Goal: Task Accomplishment & Management: Manage account settings

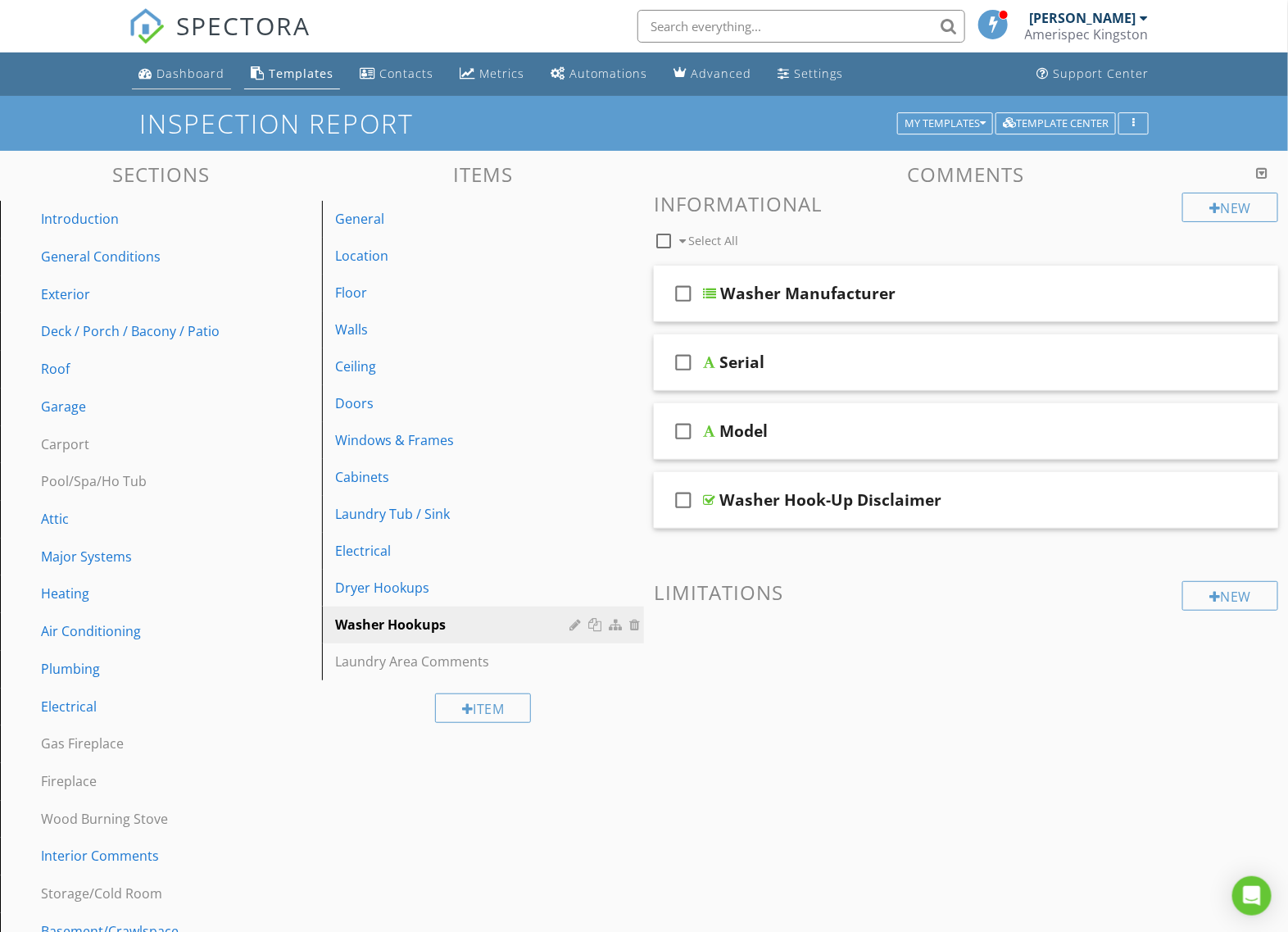
click at [182, 75] on div "Dashboard" at bounding box center [191, 74] width 68 height 16
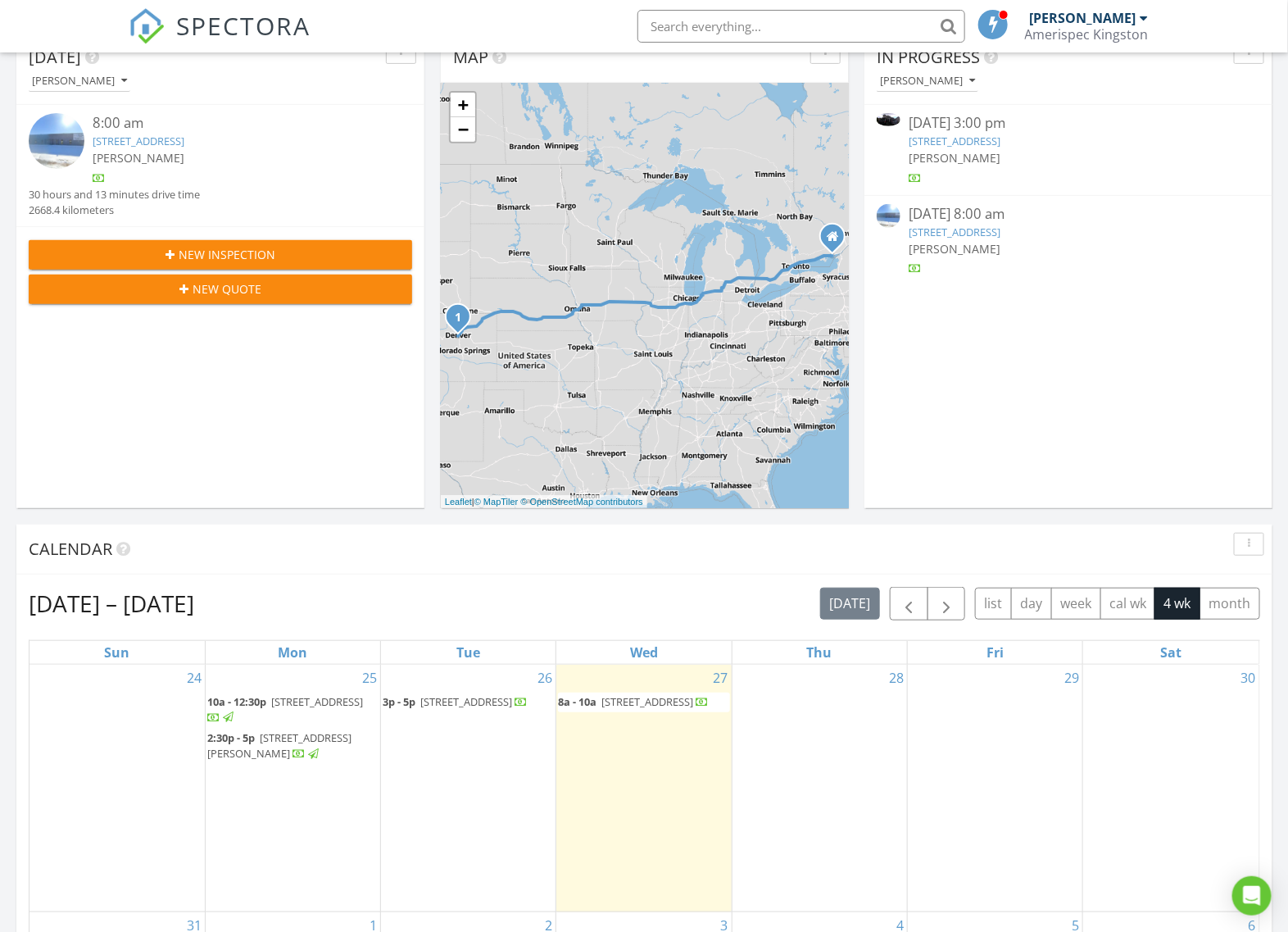
scroll to position [205, 0]
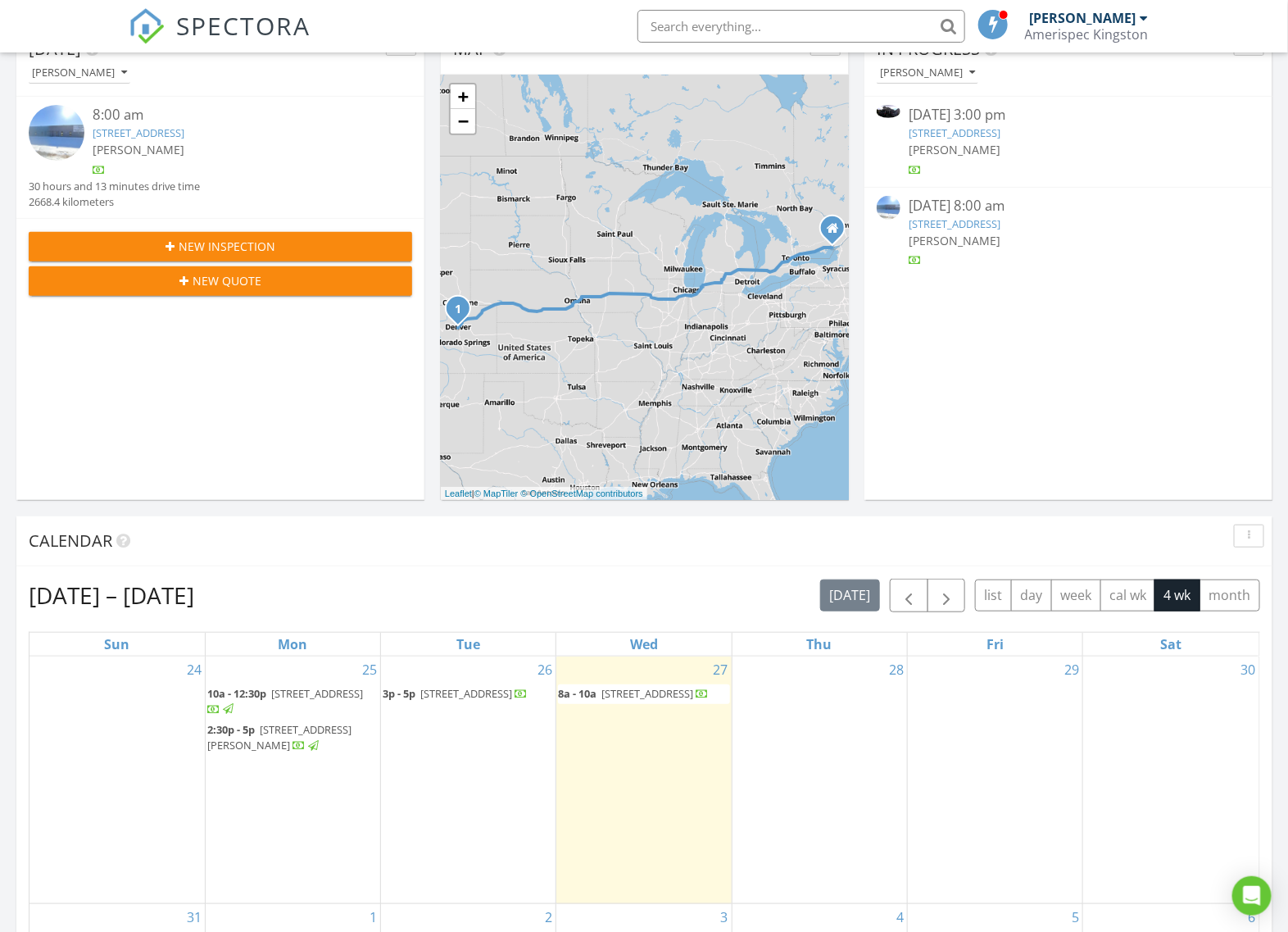
click at [457, 702] on span "3p - 5p 497 Sydney St, Kingston K7P 0C8" at bounding box center [455, 693] width 145 height 16
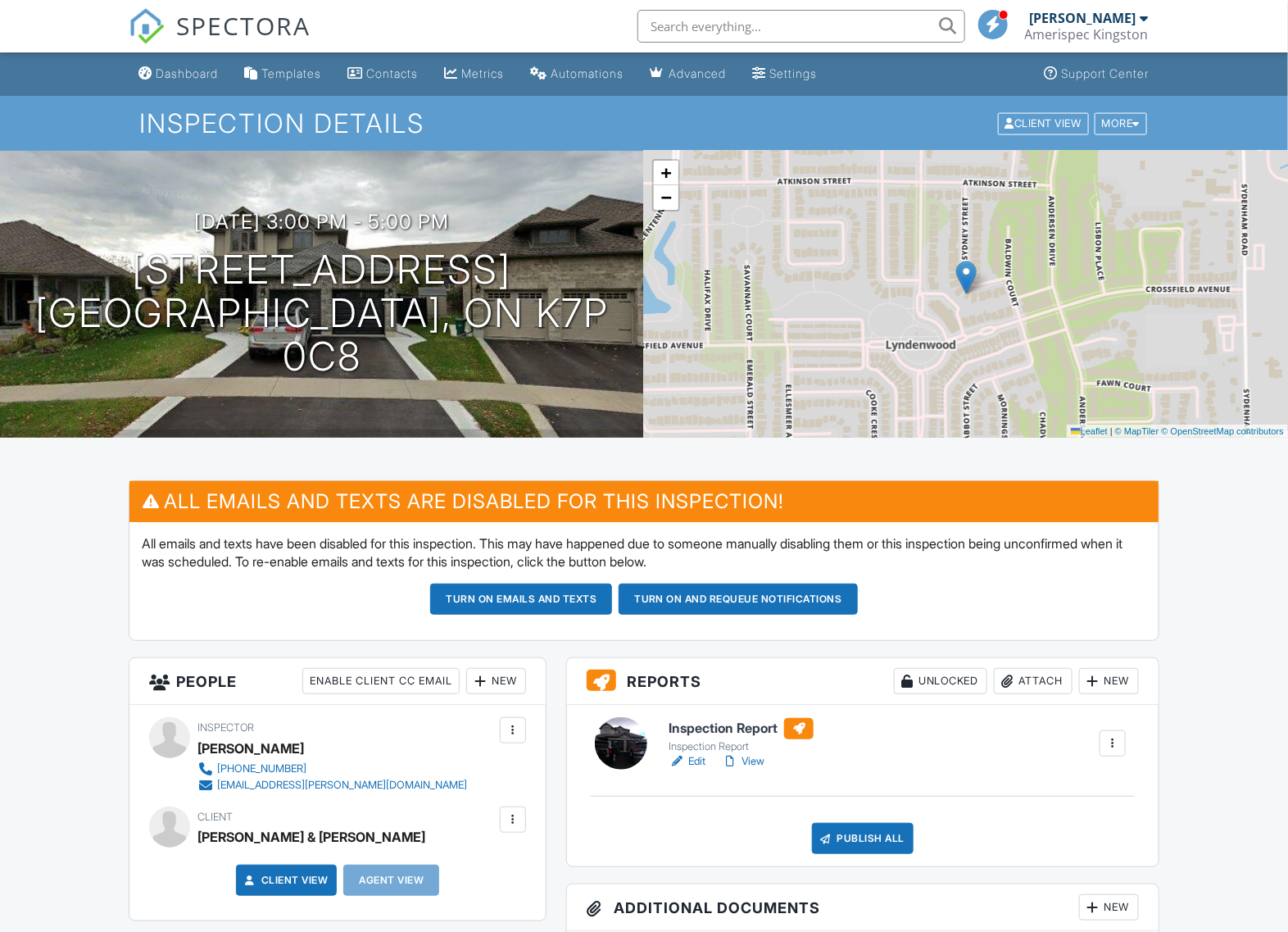
click at [696, 764] on link "Edit" at bounding box center [686, 761] width 37 height 16
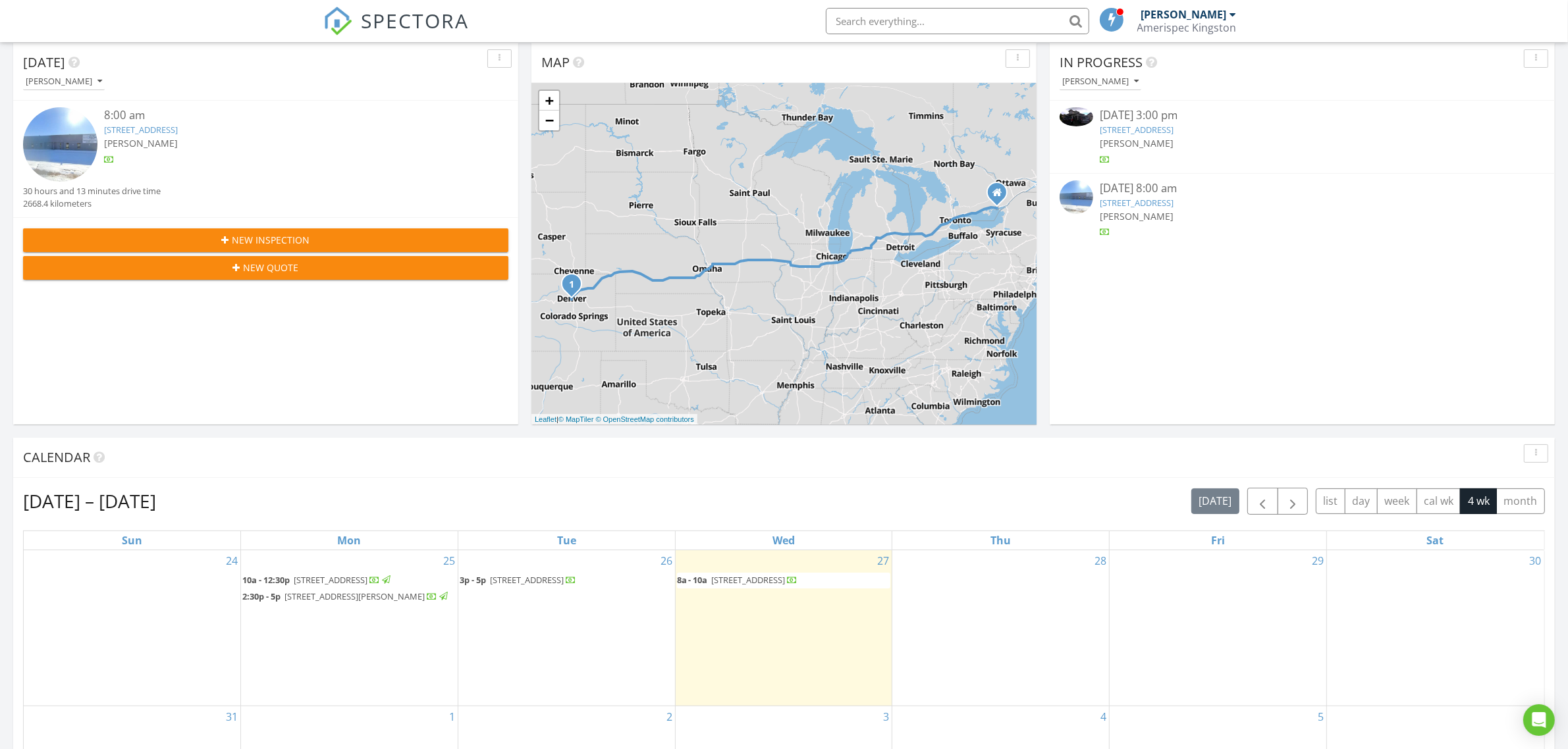
scroll to position [165, 0]
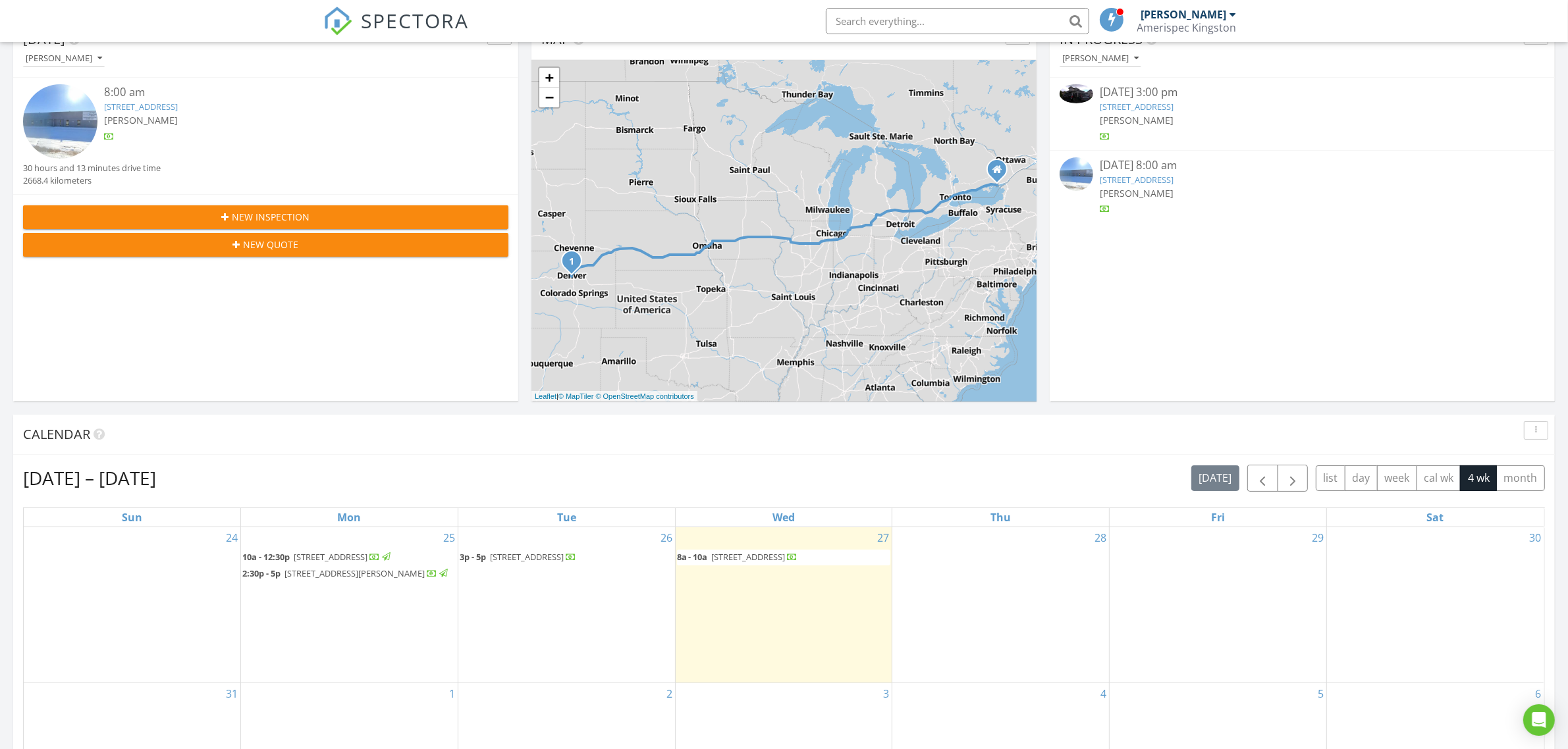
click at [515, 562] on span "497 Sydney St, Kingston K7P 0C8" at bounding box center [527, 556] width 74 height 12
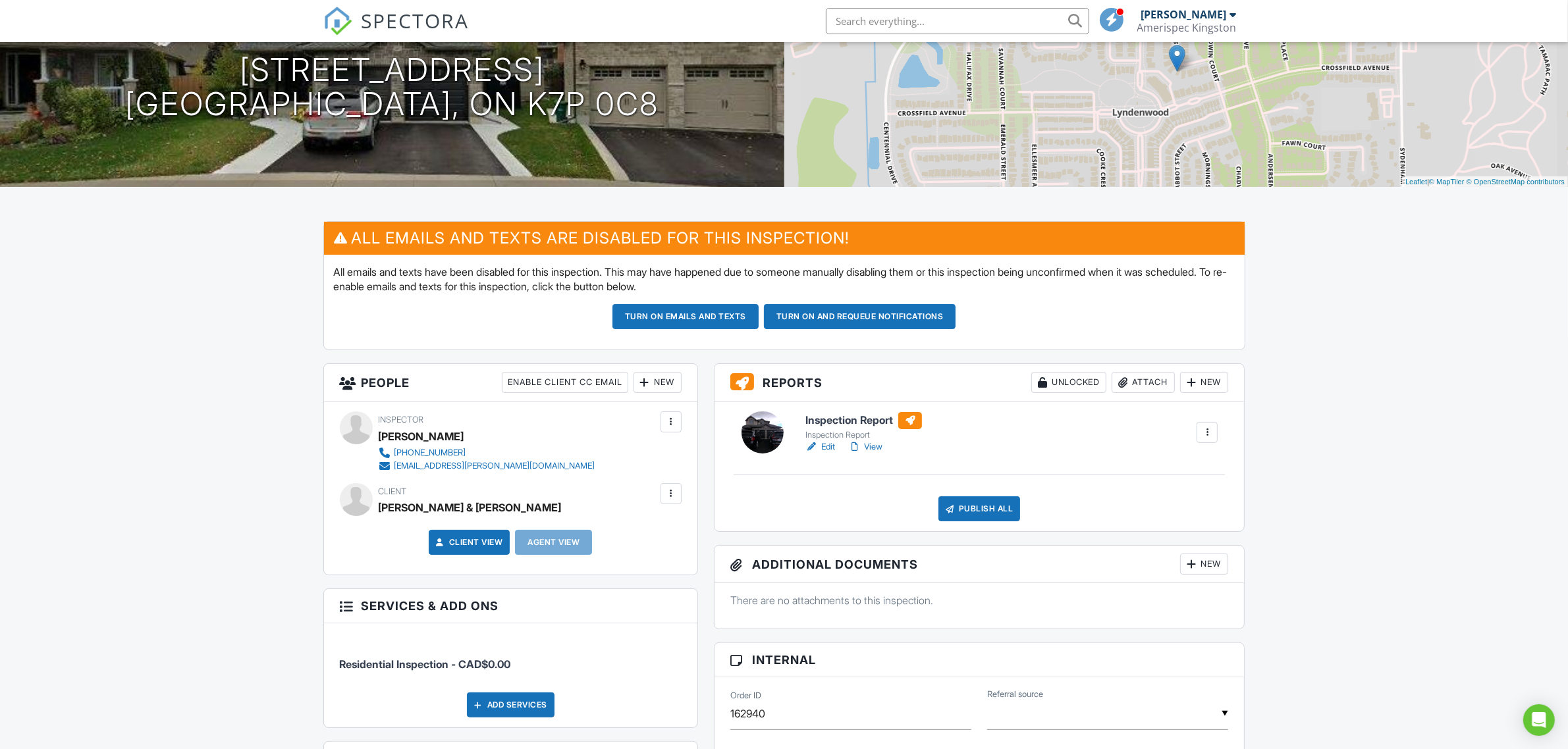
click at [828, 446] on link "Edit" at bounding box center [820, 447] width 30 height 13
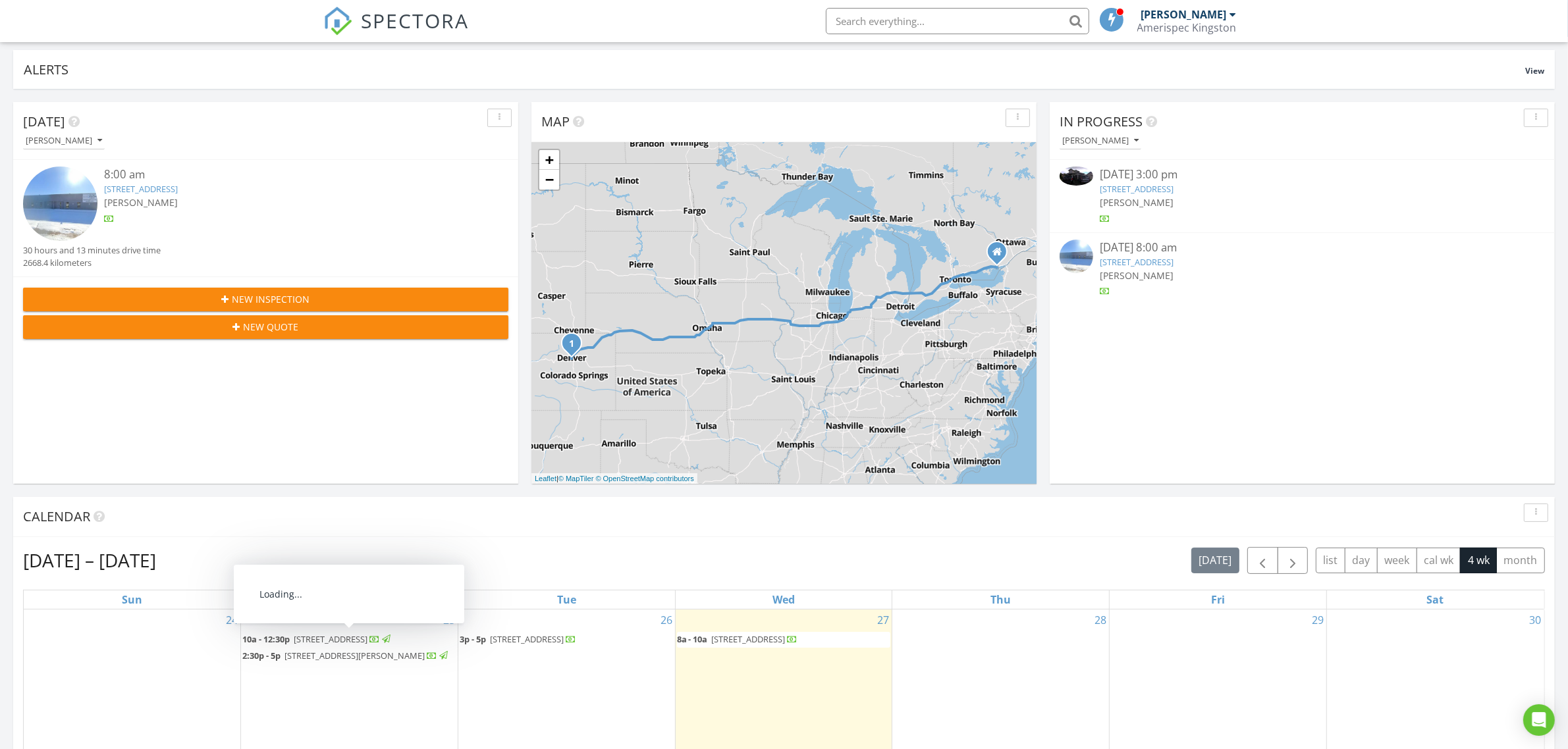
scroll to position [165, 0]
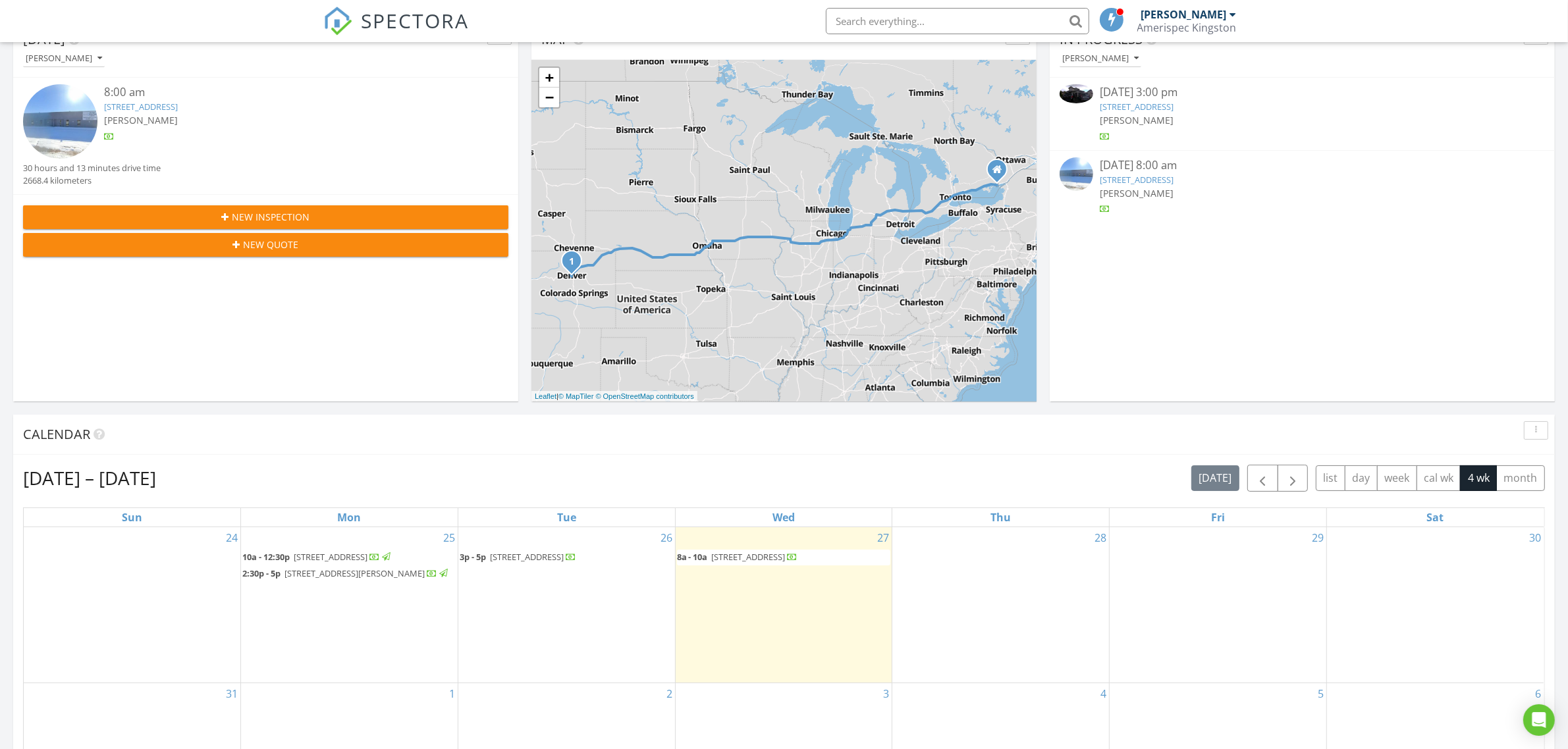
click at [523, 552] on span "497 Sydney St, Kingston K7P 0C8" at bounding box center [527, 556] width 74 height 12
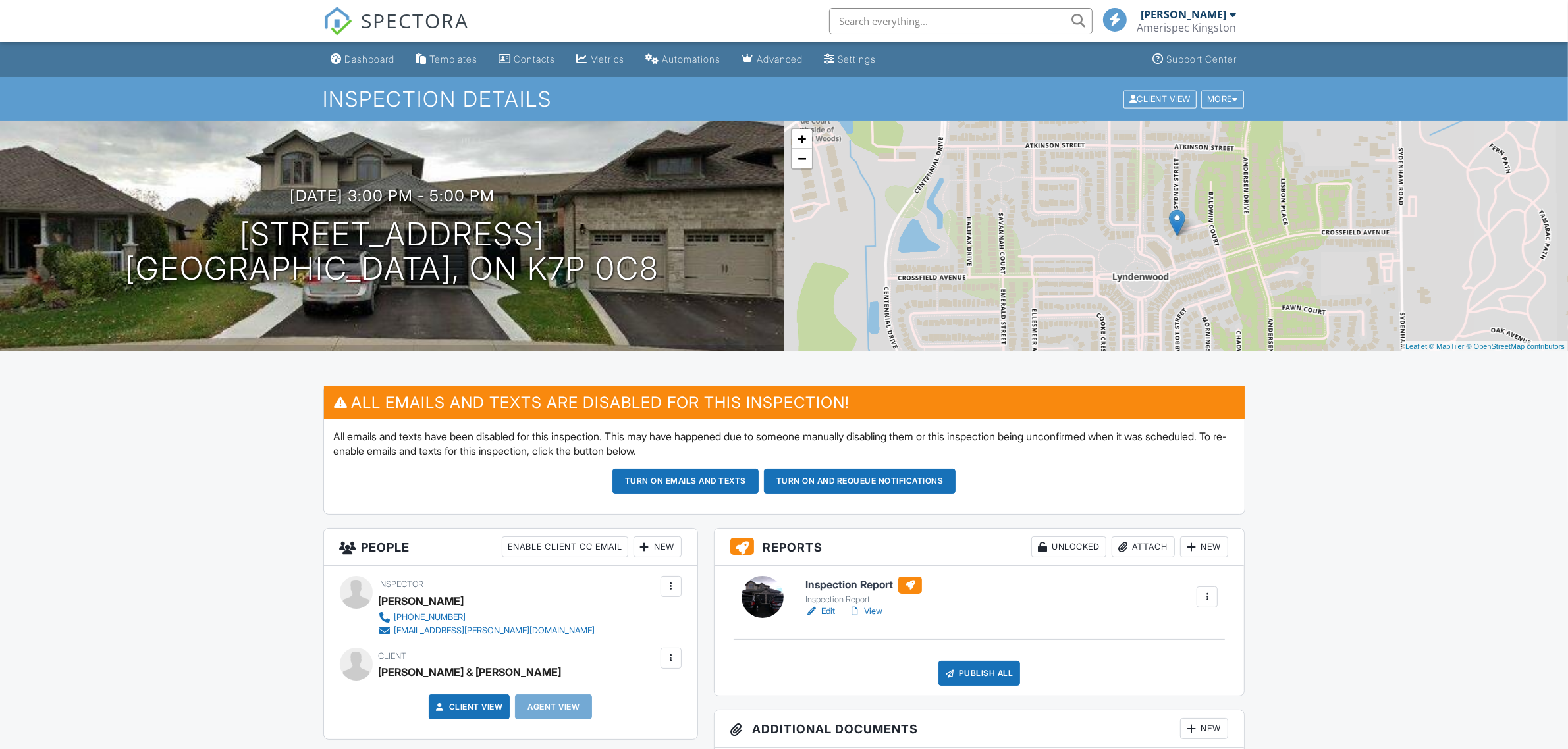
click at [828, 613] on link "Edit" at bounding box center [820, 612] width 30 height 13
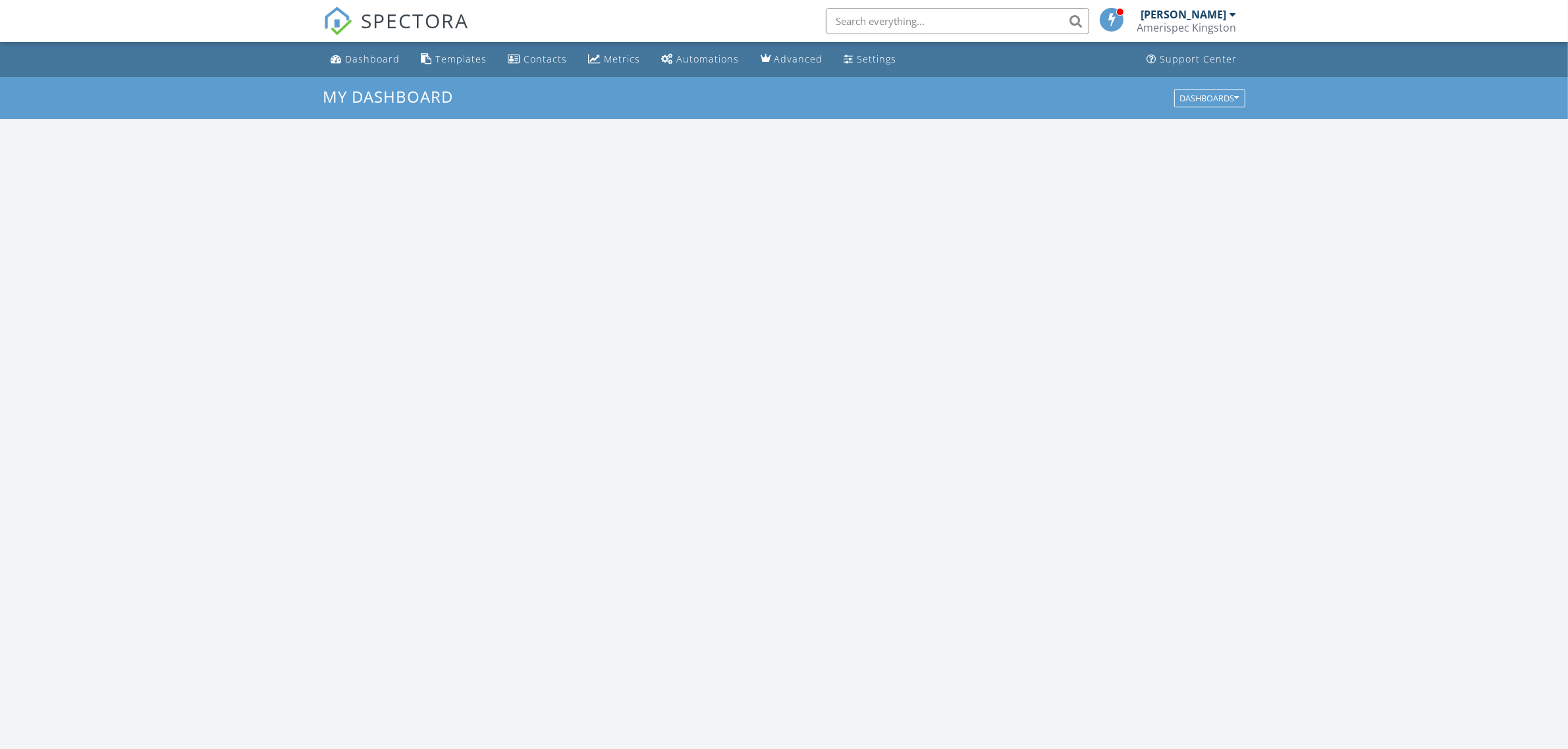
scroll to position [1223, 1594]
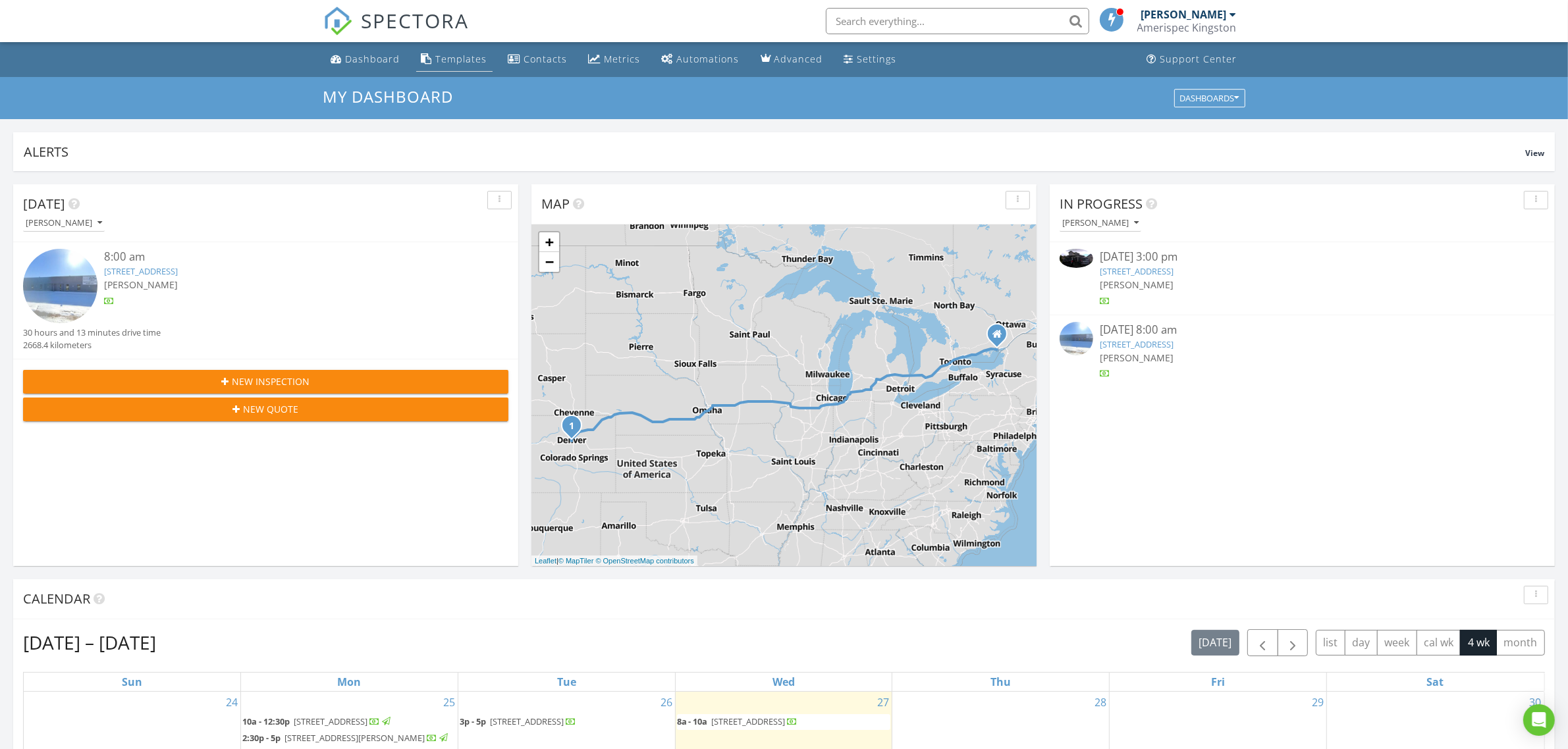
click at [439, 57] on div "Templates" at bounding box center [462, 59] width 51 height 13
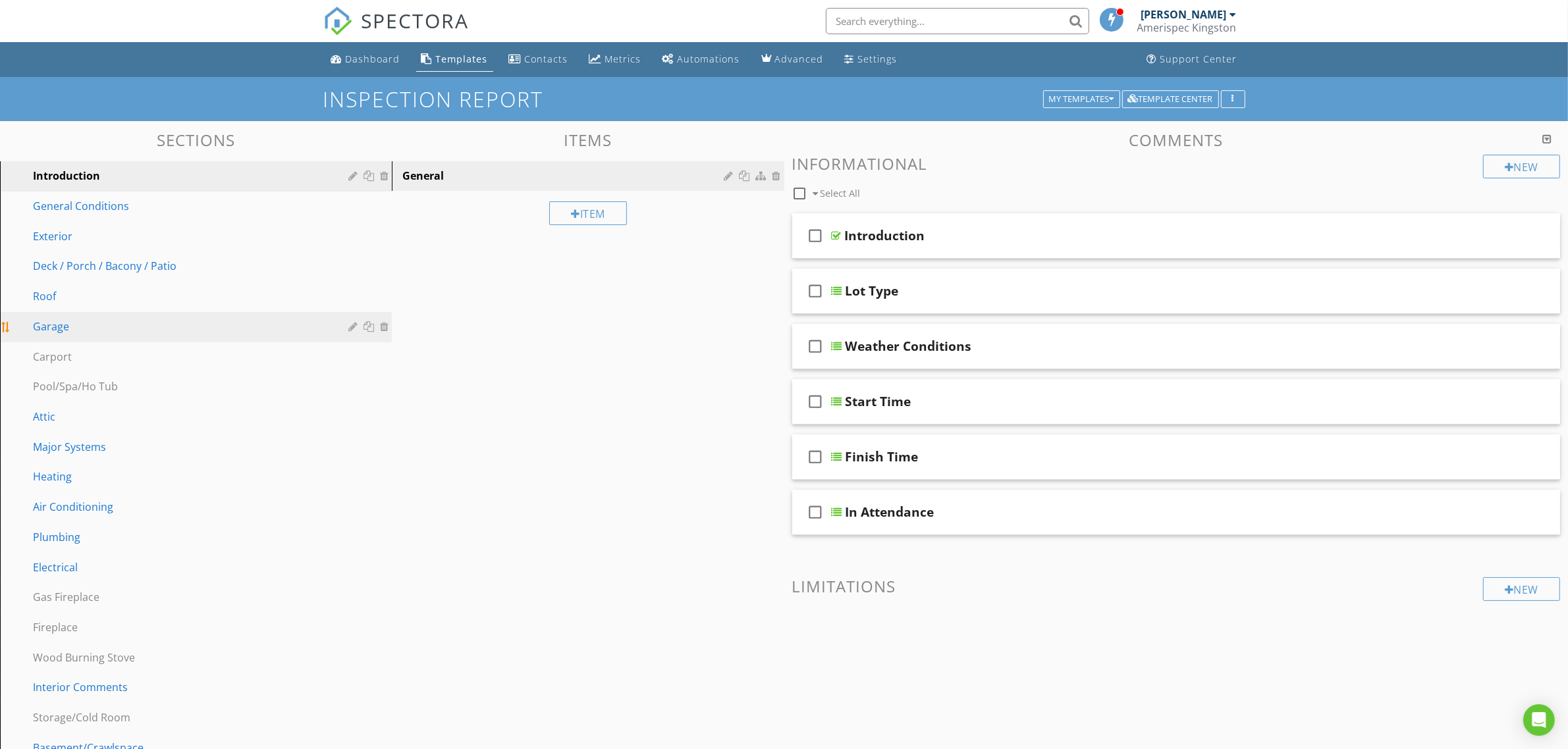
click at [81, 329] on div "Garage" at bounding box center [181, 327] width 296 height 16
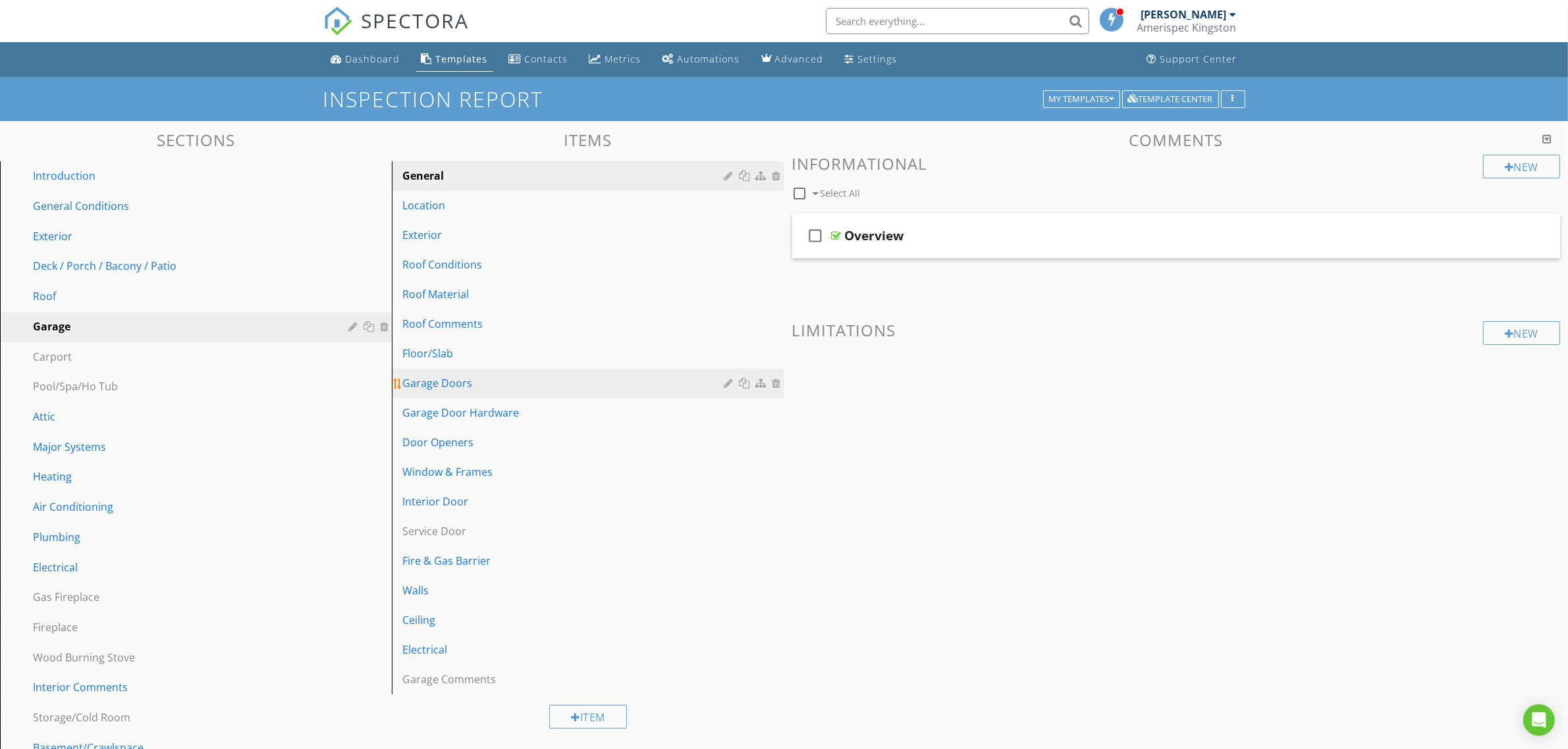
click at [432, 386] on div "Garage Doors" at bounding box center [564, 383] width 325 height 16
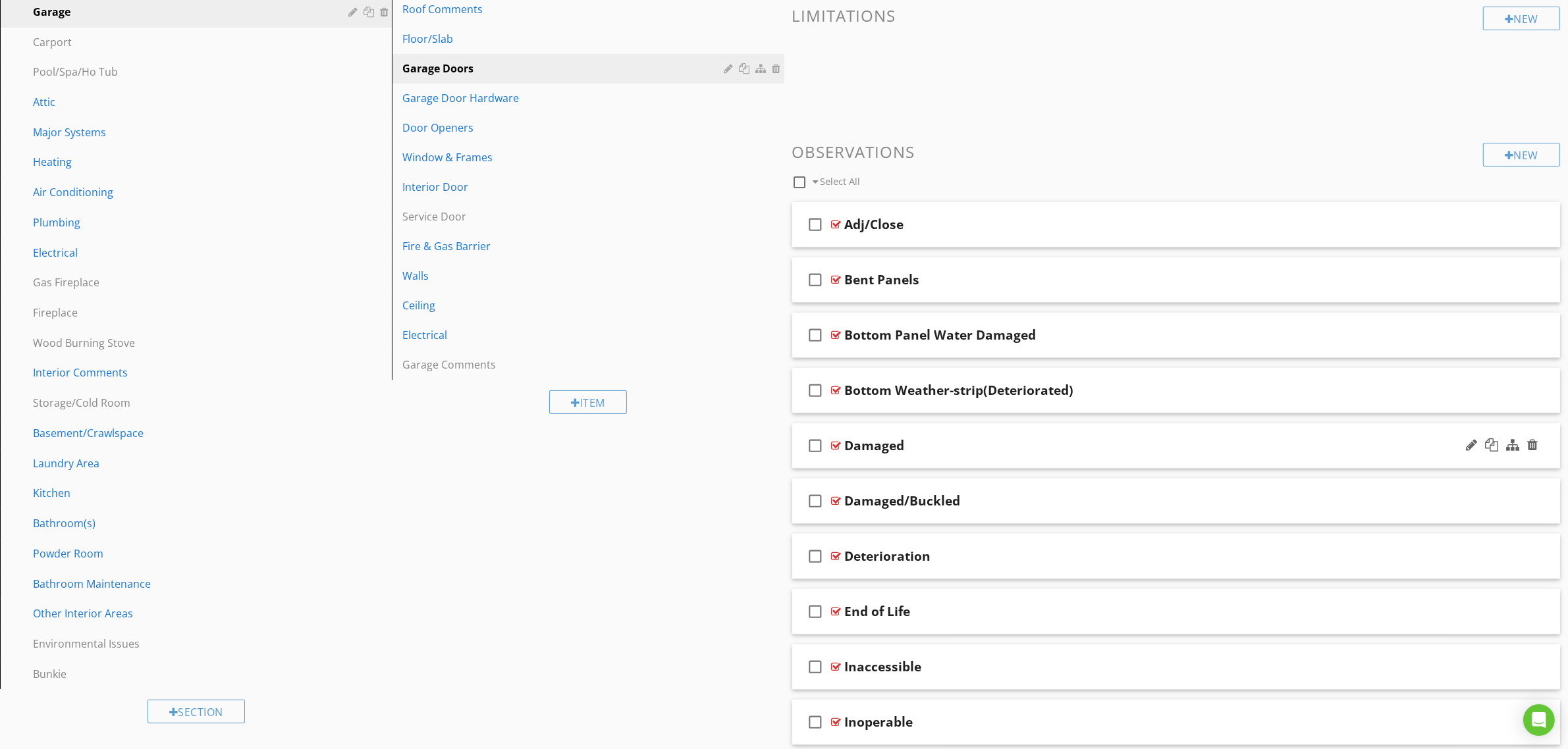
scroll to position [329, 0]
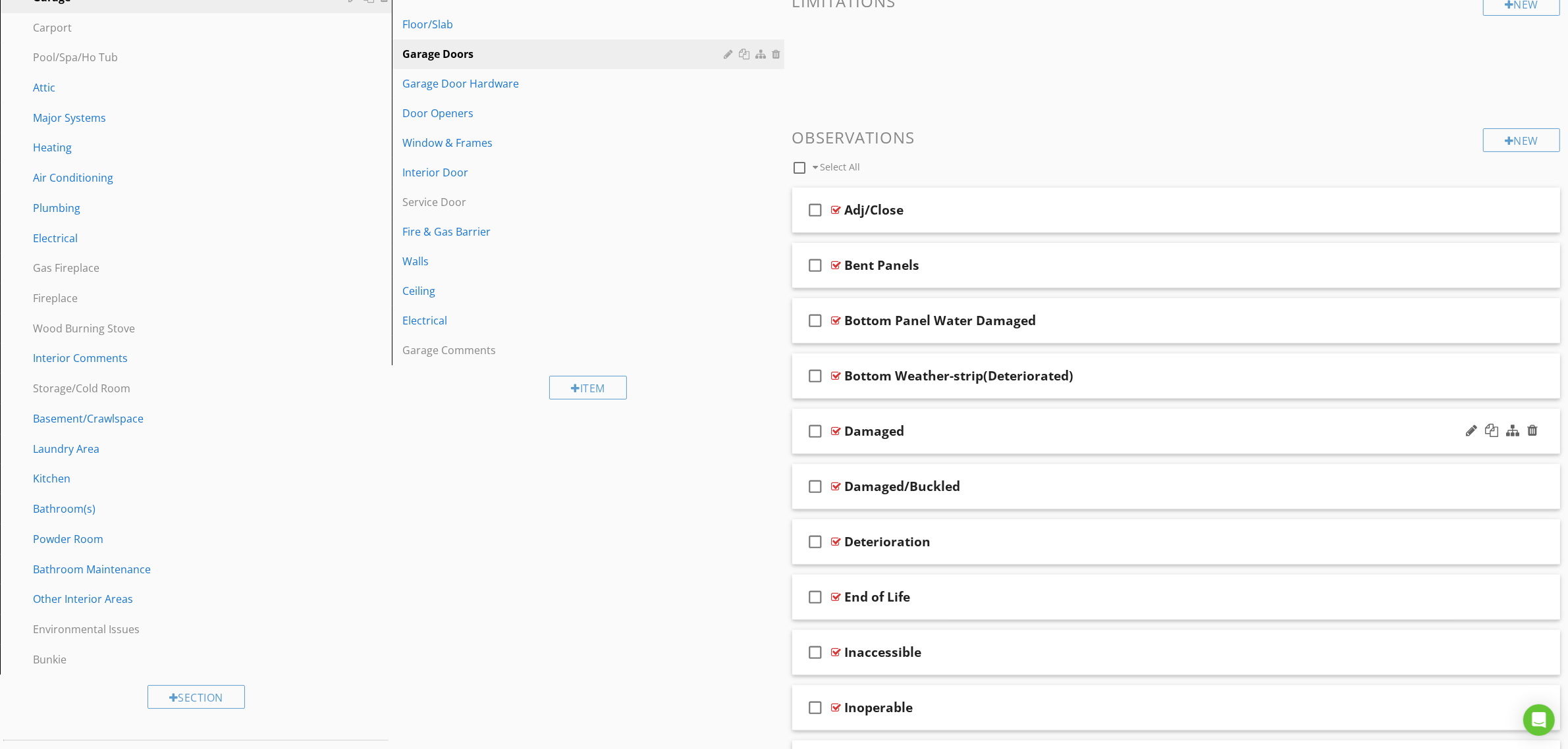
click at [943, 450] on div "check_box_outline_blank Damaged" at bounding box center [1176, 431] width 768 height 46
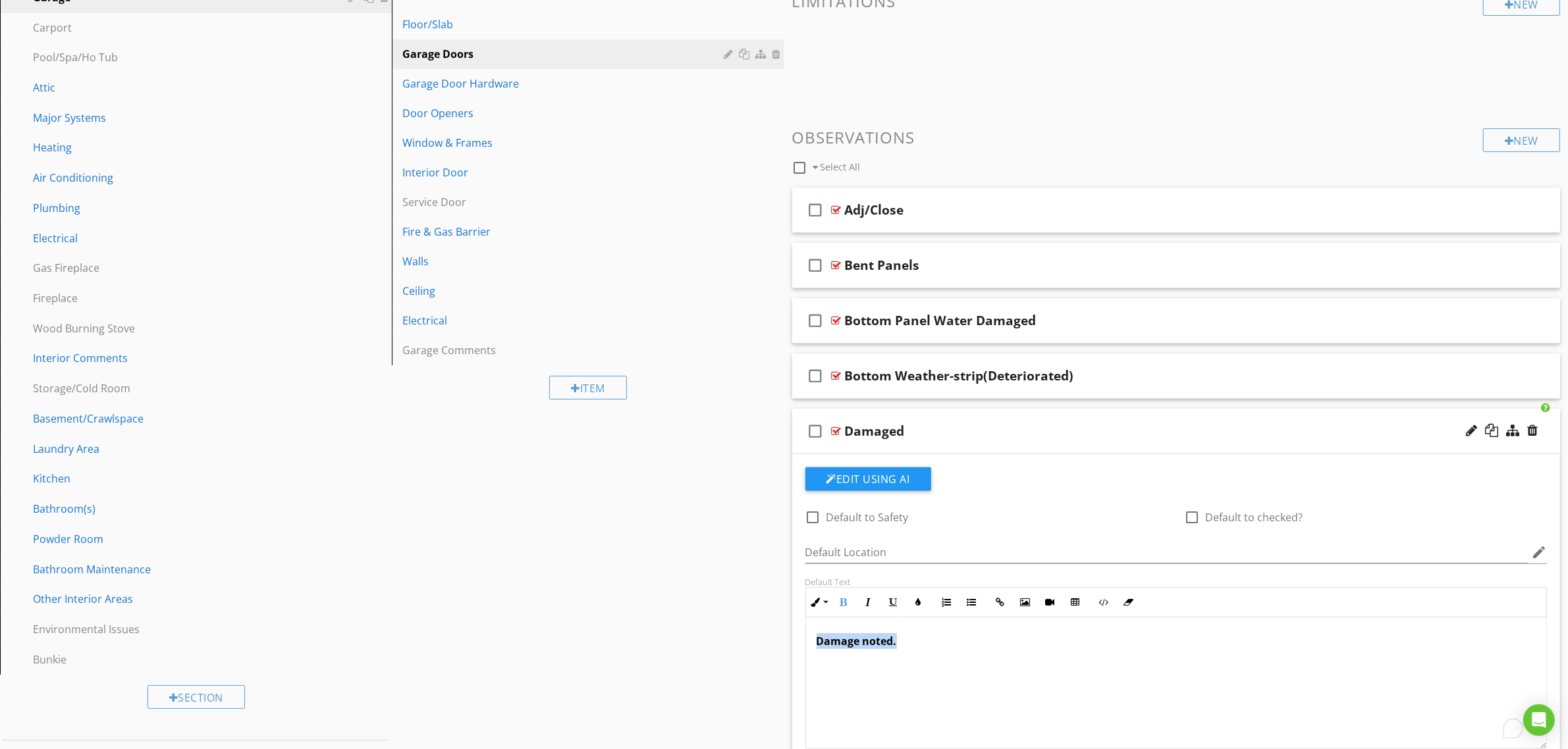
drag, startPoint x: 920, startPoint y: 643, endPoint x: 771, endPoint y: 647, distance: 149.1
click at [917, 604] on icon "button" at bounding box center [918, 602] width 9 height 9
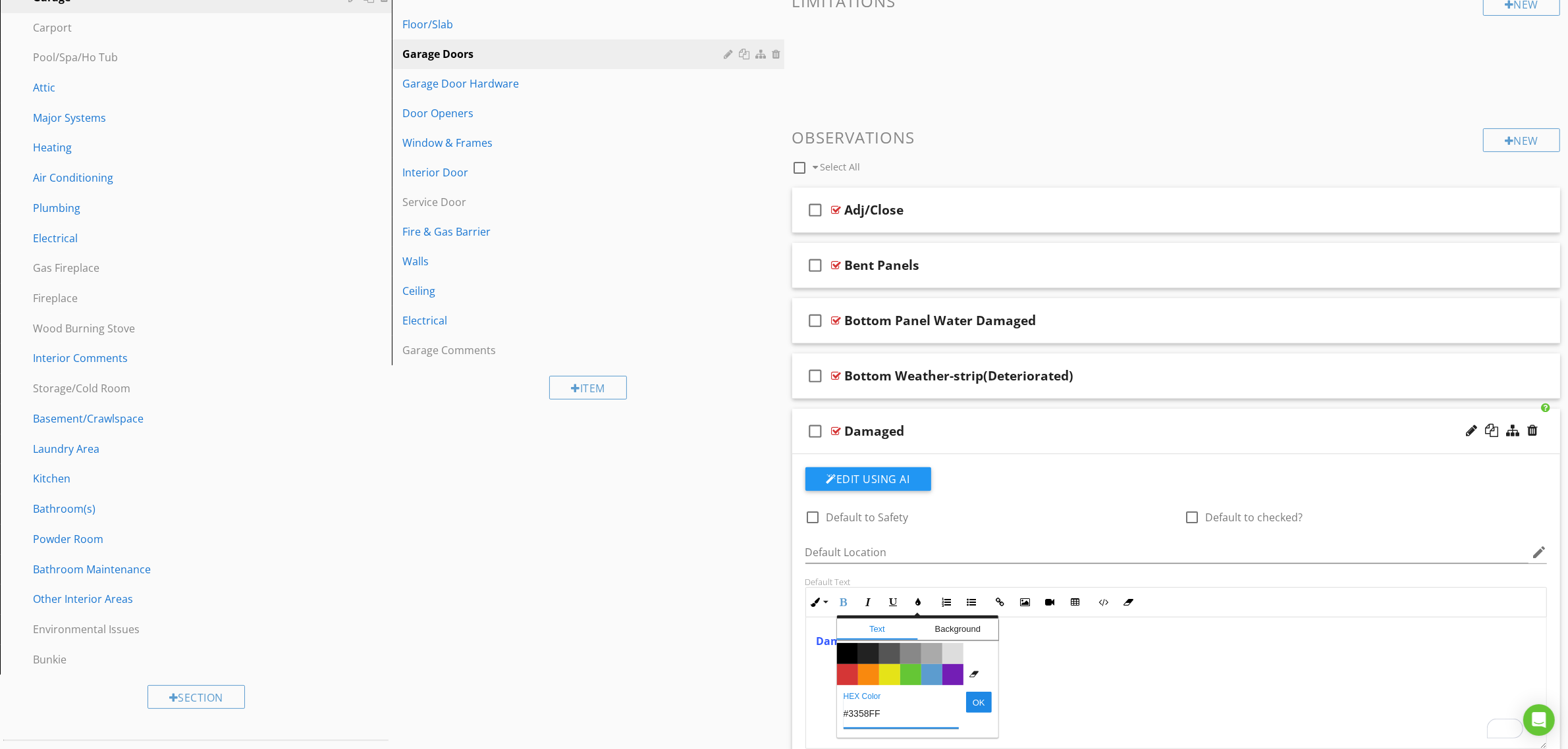
drag, startPoint x: 889, startPoint y: 715, endPoint x: 815, endPoint y: 716, distance: 74.0
click at [815, 716] on div "Inline Style XLarge Large Normal Small Light Small/Light Bold Italic Underline …" at bounding box center [1176, 669] width 742 height 162
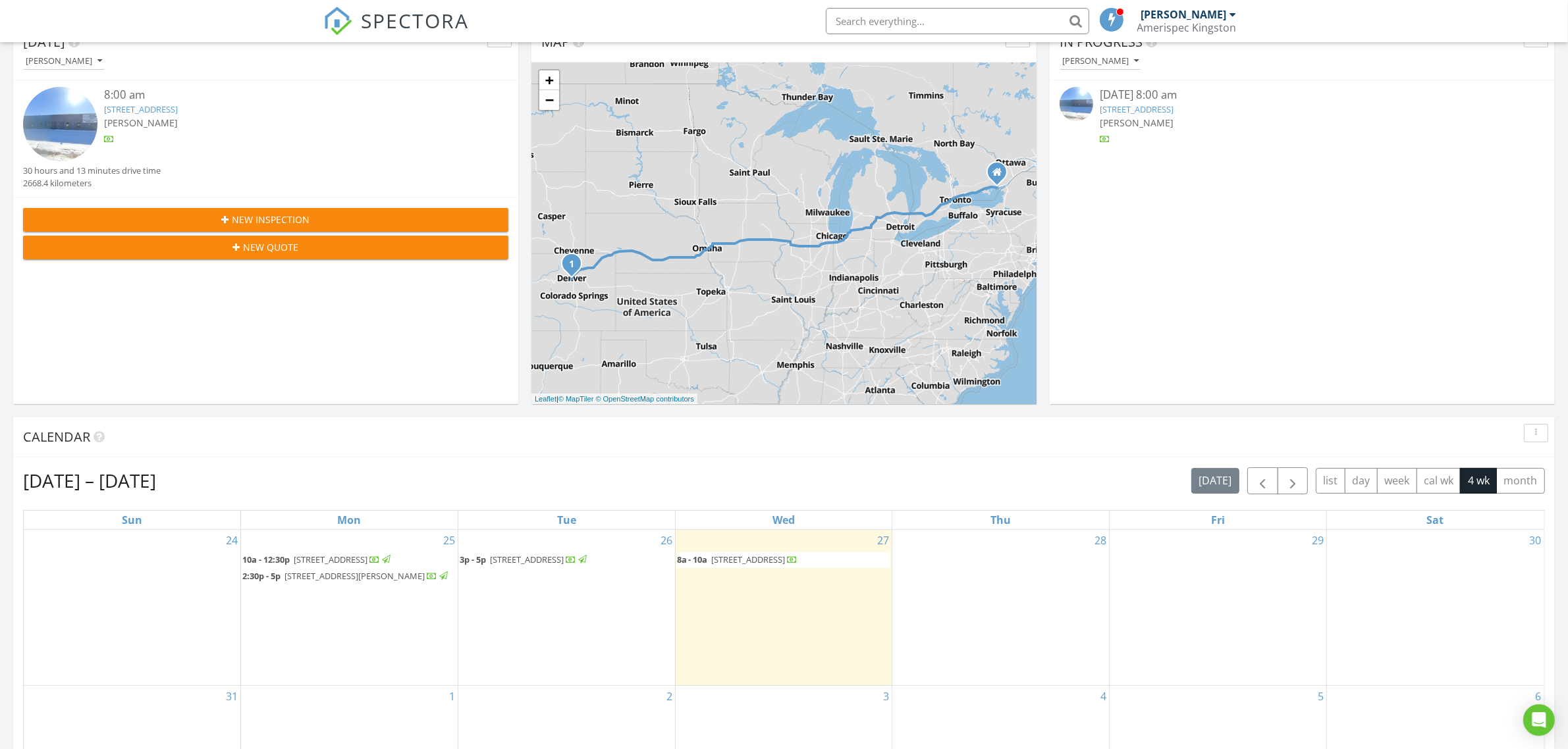
scroll to position [165, 0]
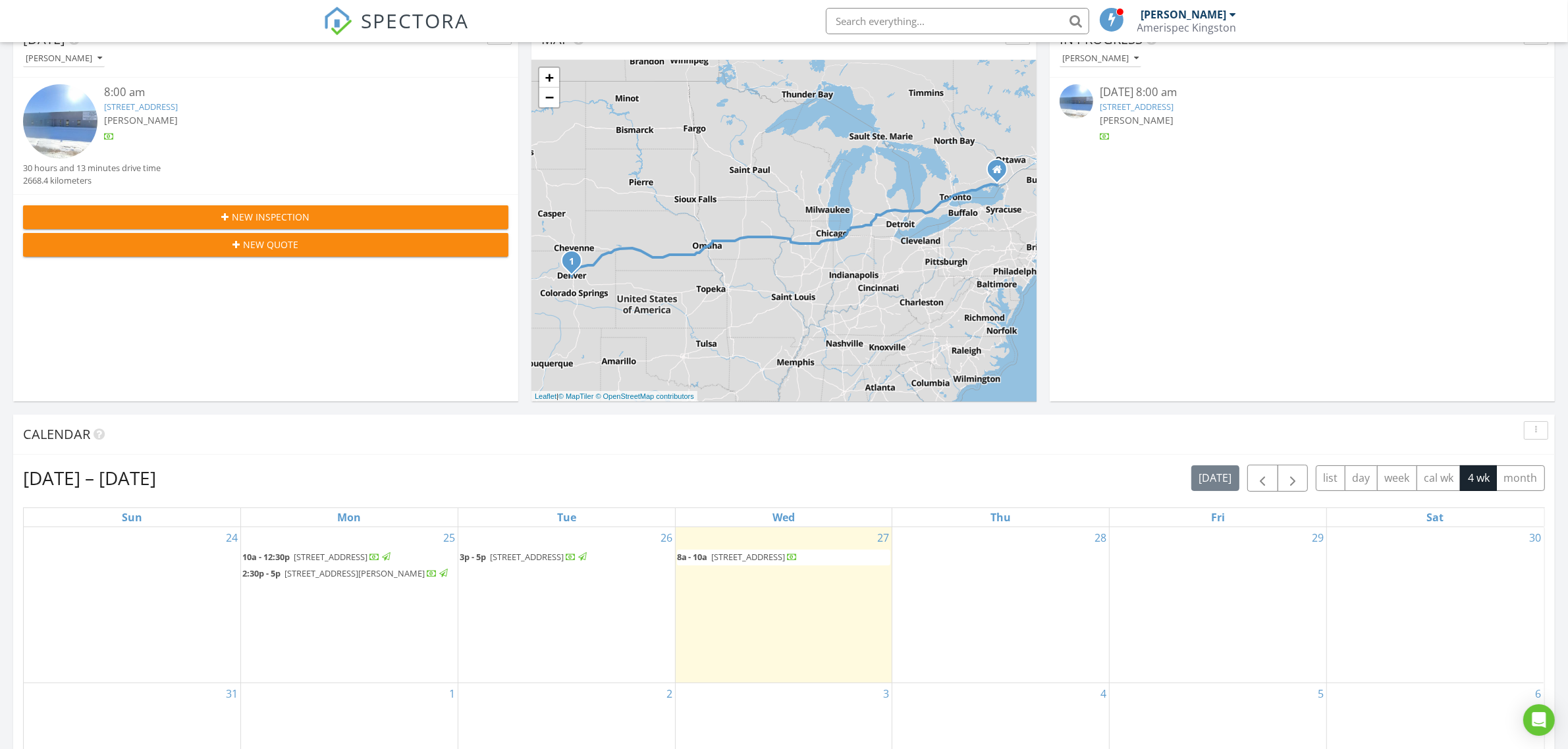
click at [506, 564] on span "3p - 5p 497 Sydney St, Kingston K7P 0C8" at bounding box center [523, 557] width 129 height 13
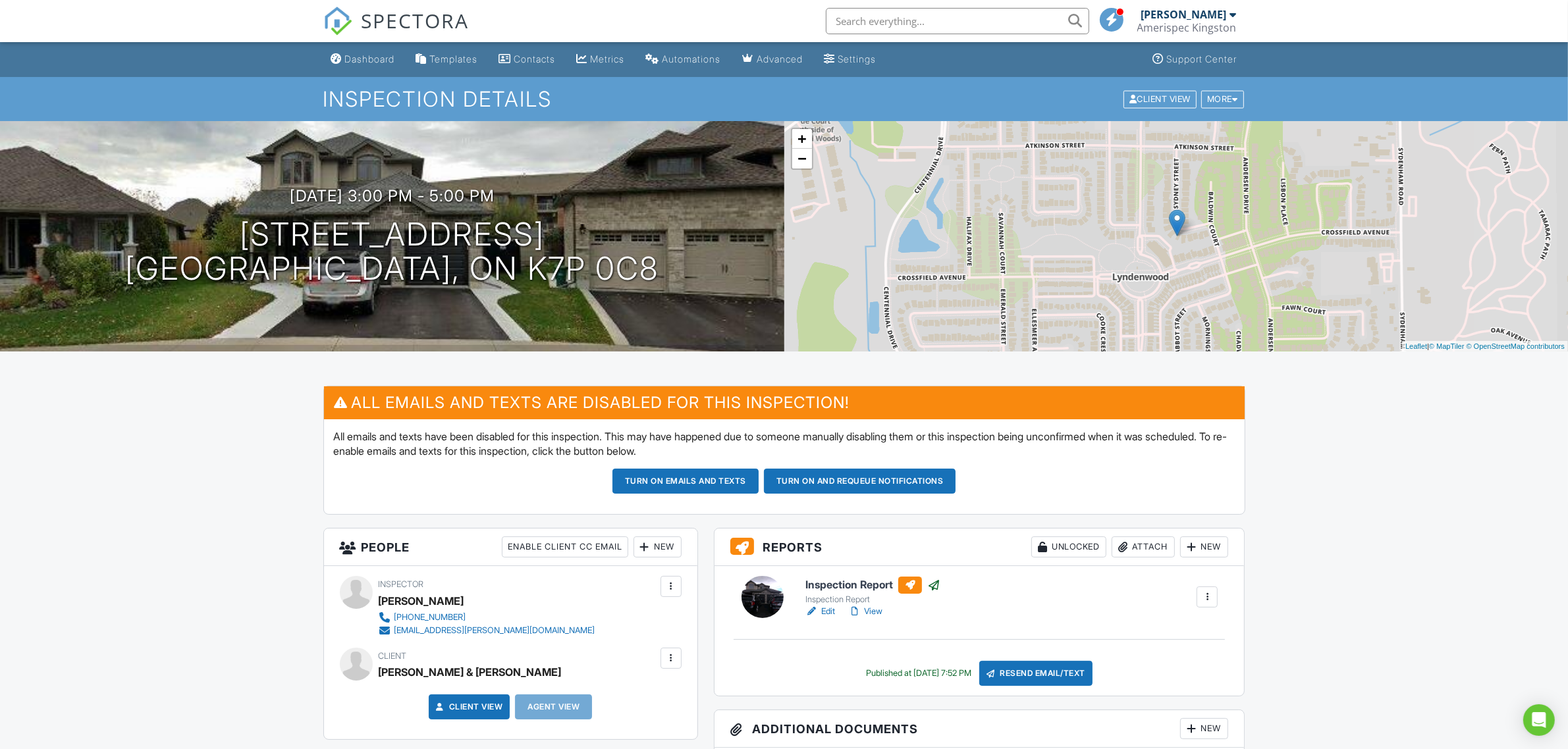
click at [874, 613] on link "View" at bounding box center [865, 612] width 35 height 13
